Goal: Check status: Check status

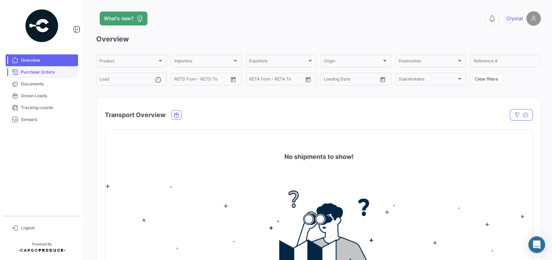
click at [41, 72] on span "Purchase Orders" at bounding box center [48, 72] width 54 height 6
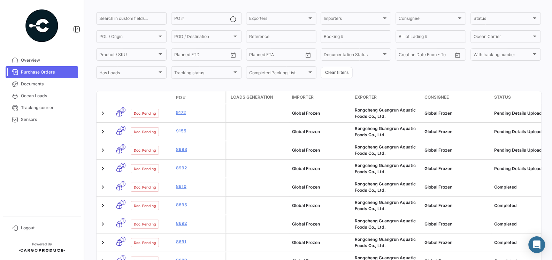
scroll to position [54, 0]
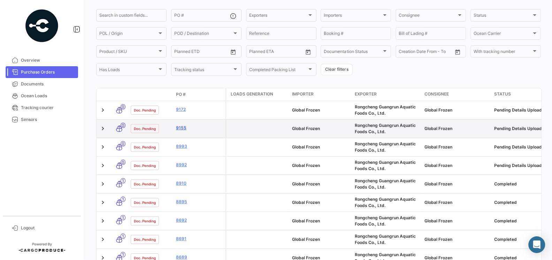
click at [179, 126] on link "9155" at bounding box center [199, 128] width 47 height 6
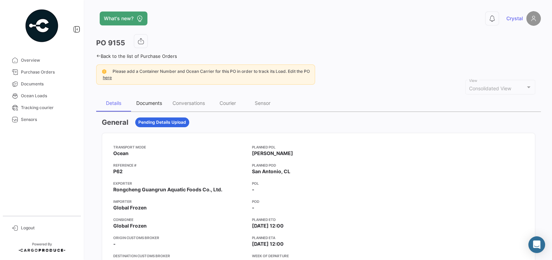
click at [153, 105] on div "Documents" at bounding box center [149, 103] width 26 height 6
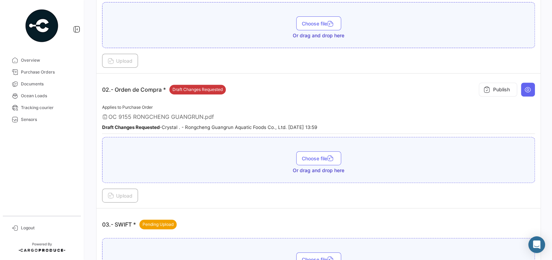
scroll to position [236, 0]
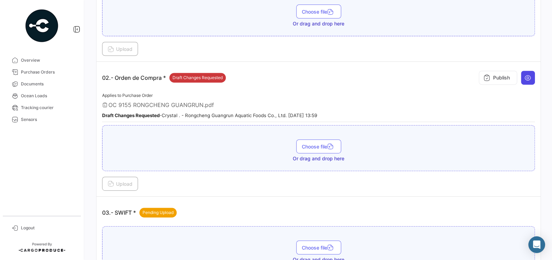
click at [527, 71] on button at bounding box center [528, 78] width 14 height 14
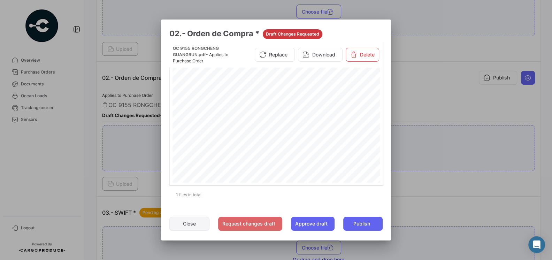
click at [185, 225] on button "Close" at bounding box center [190, 224] width 40 height 14
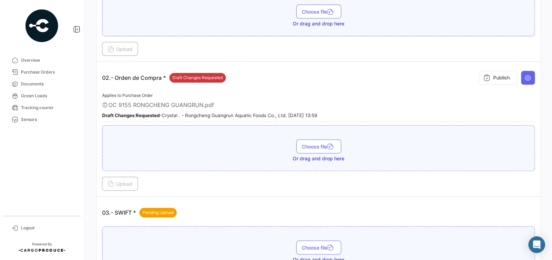
click at [211, 185] on div "Upload" at bounding box center [318, 184] width 433 height 14
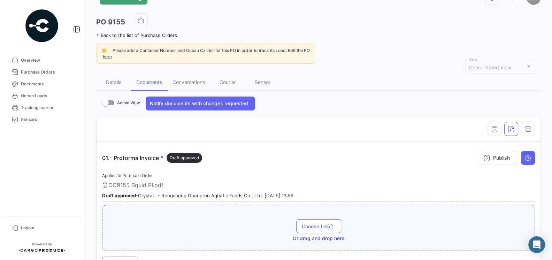
scroll to position [0, 0]
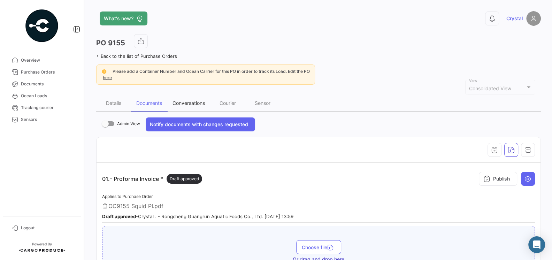
click at [187, 103] on div "Conversations" at bounding box center [189, 103] width 32 height 6
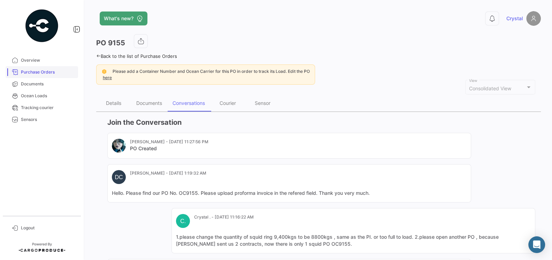
click at [27, 73] on span "Purchase Orders" at bounding box center [48, 72] width 54 height 6
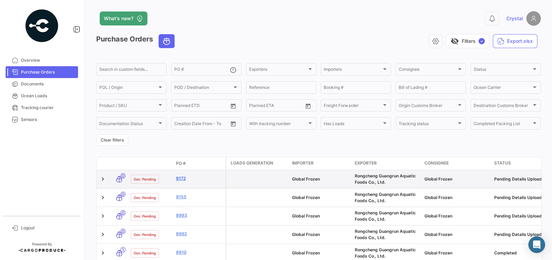
click at [184, 181] on link "9172" at bounding box center [199, 178] width 47 height 6
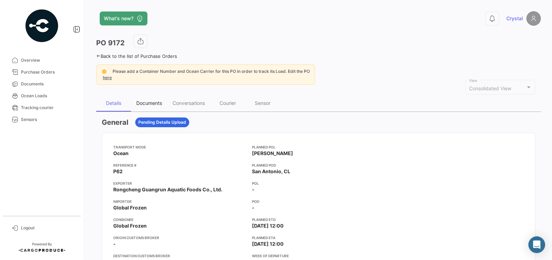
click at [145, 105] on div "Documents" at bounding box center [149, 103] width 26 height 6
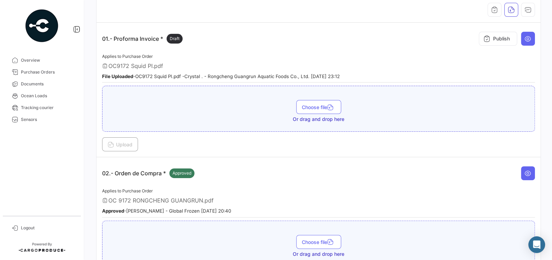
scroll to position [109, 0]
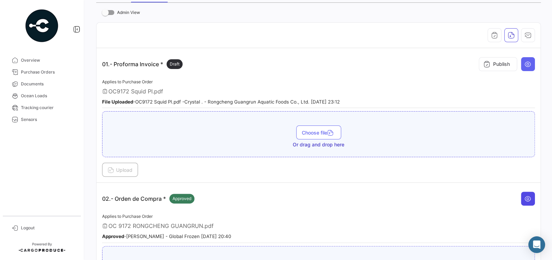
click at [532, 197] on button at bounding box center [528, 199] width 14 height 14
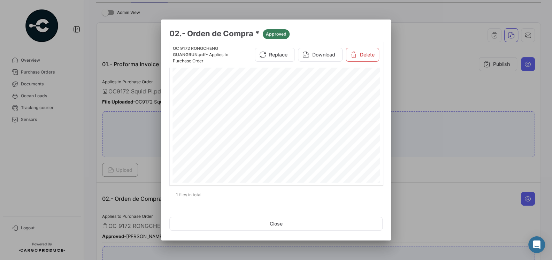
click at [412, 191] on div at bounding box center [276, 130] width 552 height 260
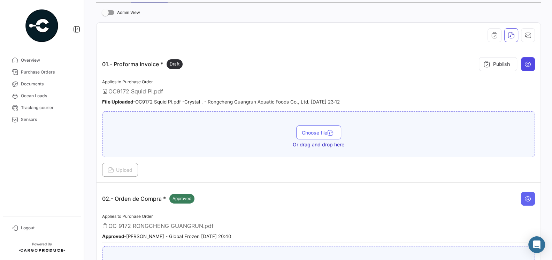
click at [529, 63] on icon at bounding box center [528, 64] width 7 height 7
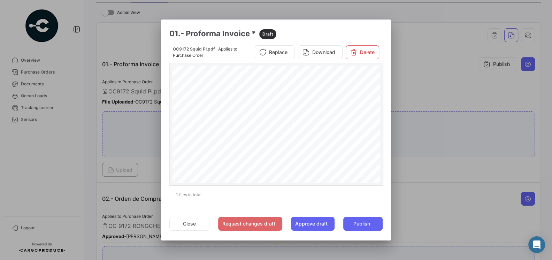
click at [249, 144] on div "P R O F O M A I N V O I C E S [PERSON_NAME] : R O N G C H E N G G U A N G R U N…" at bounding box center [277, 213] width 208 height 294
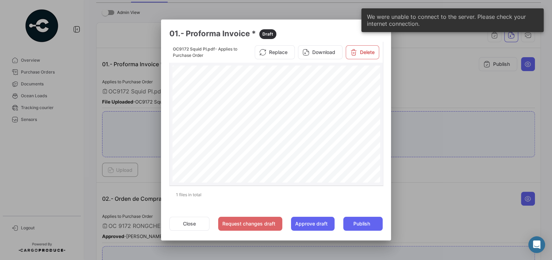
scroll to position [85, 0]
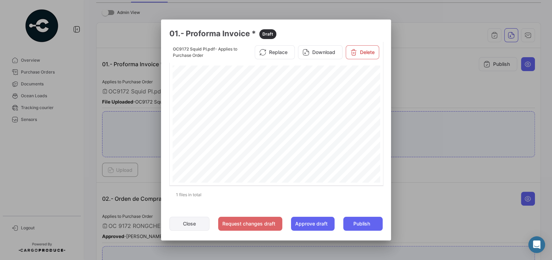
click at [183, 226] on button "Close" at bounding box center [190, 224] width 40 height 14
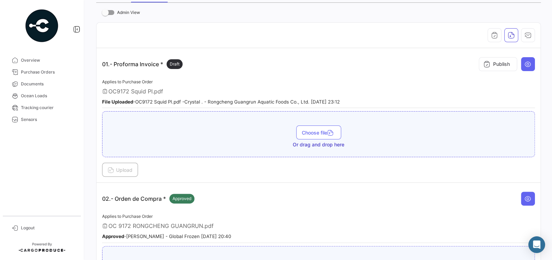
click at [243, 193] on div "02.- Orden de Compra * Approved" at bounding box center [318, 198] width 433 height 21
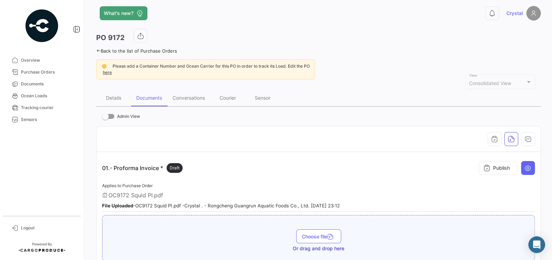
scroll to position [0, 0]
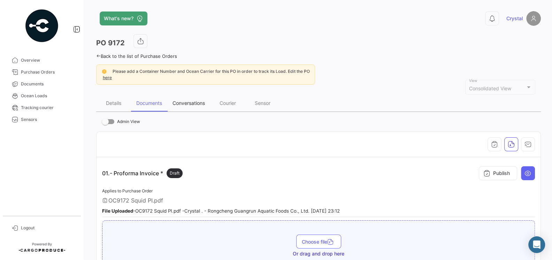
click at [194, 101] on div "Conversations" at bounding box center [189, 103] width 32 height 6
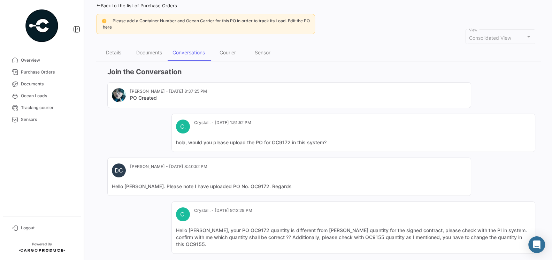
scroll to position [137, 0]
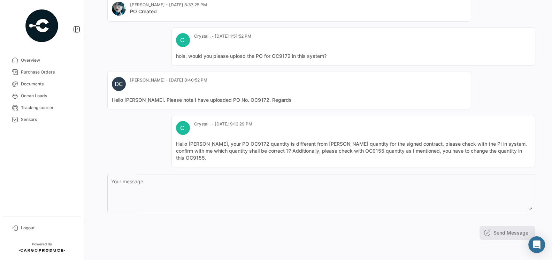
click at [265, 193] on textarea "Your message" at bounding box center [321, 194] width 421 height 31
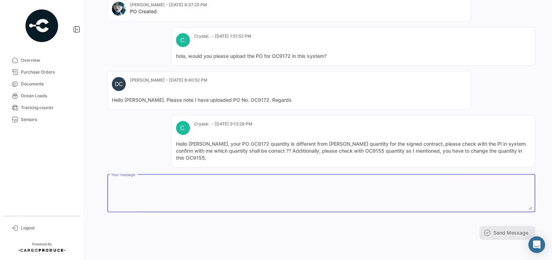
click at [133, 119] on div "[PERSON_NAME] - [DATE] 8:37:25 PM PO Created C. Crystal . - [DATE] 1:51:52 PM h…" at bounding box center [321, 82] width 428 height 172
